Goal: Find specific page/section: Find specific page/section

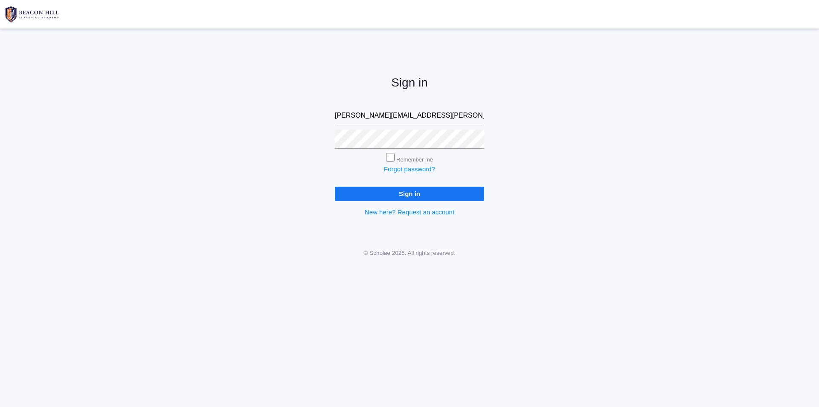
type input "[PERSON_NAME][EMAIL_ADDRESS][PERSON_NAME][DOMAIN_NAME]"
click at [412, 192] on input "Sign in" at bounding box center [409, 194] width 149 height 14
click at [356, 194] on input "Sign in" at bounding box center [409, 194] width 149 height 14
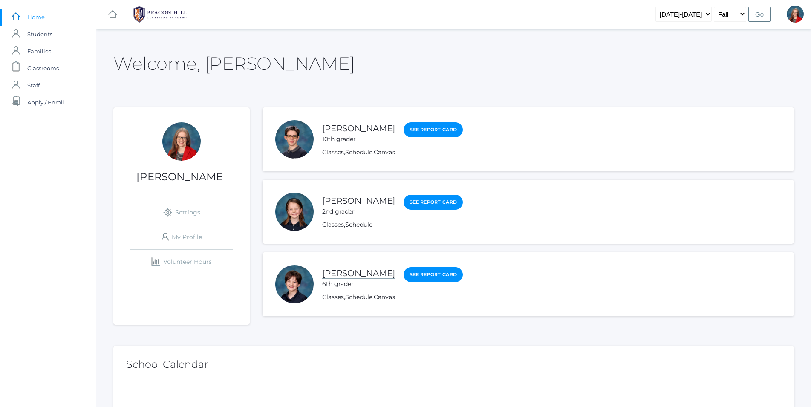
click at [353, 274] on link "[PERSON_NAME]" at bounding box center [358, 273] width 73 height 11
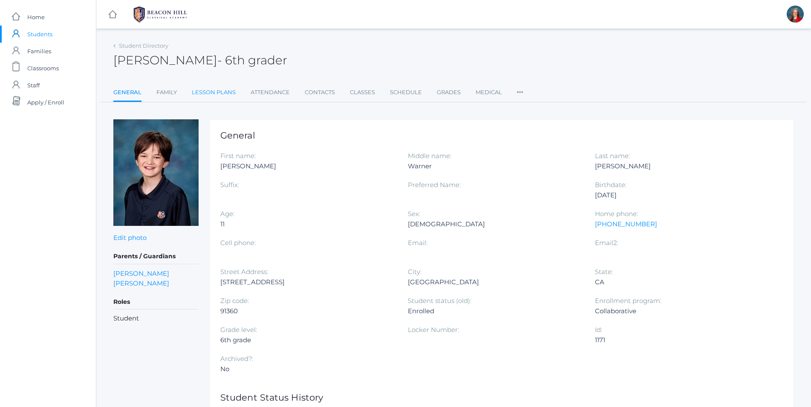
click at [221, 92] on link "Lesson Plans" at bounding box center [214, 92] width 44 height 17
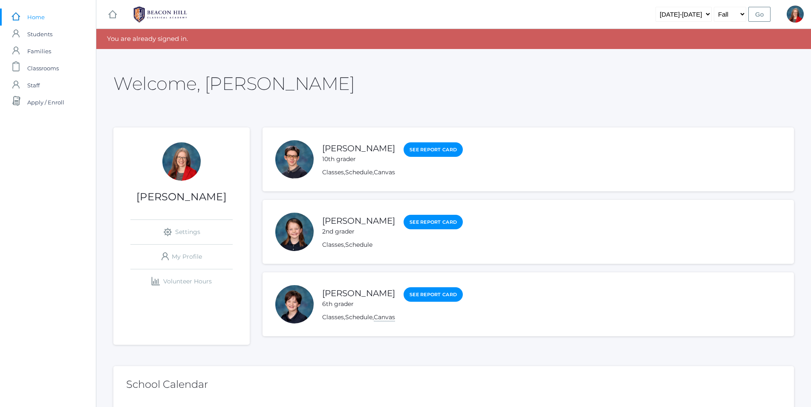
click at [390, 320] on link "Canvas" at bounding box center [384, 317] width 21 height 8
